Goal: Information Seeking & Learning: Learn about a topic

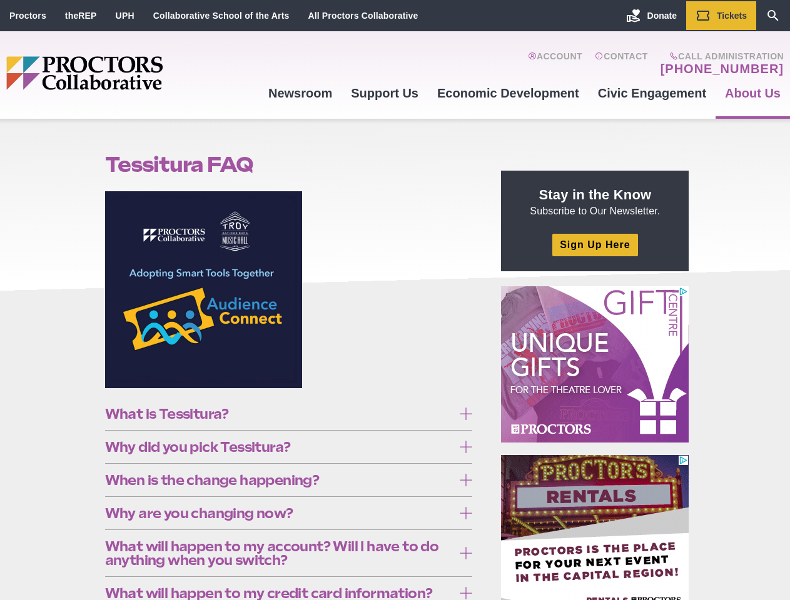
click at [395, 300] on figure at bounding box center [289, 294] width 368 height 206
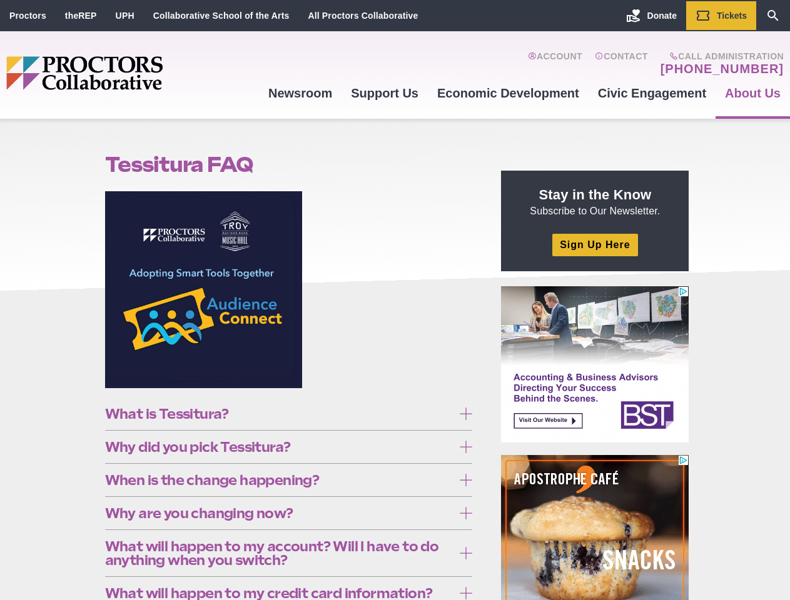
click at [395, 300] on figure at bounding box center [289, 294] width 368 height 206
